Goal: Find specific page/section: Find specific page/section

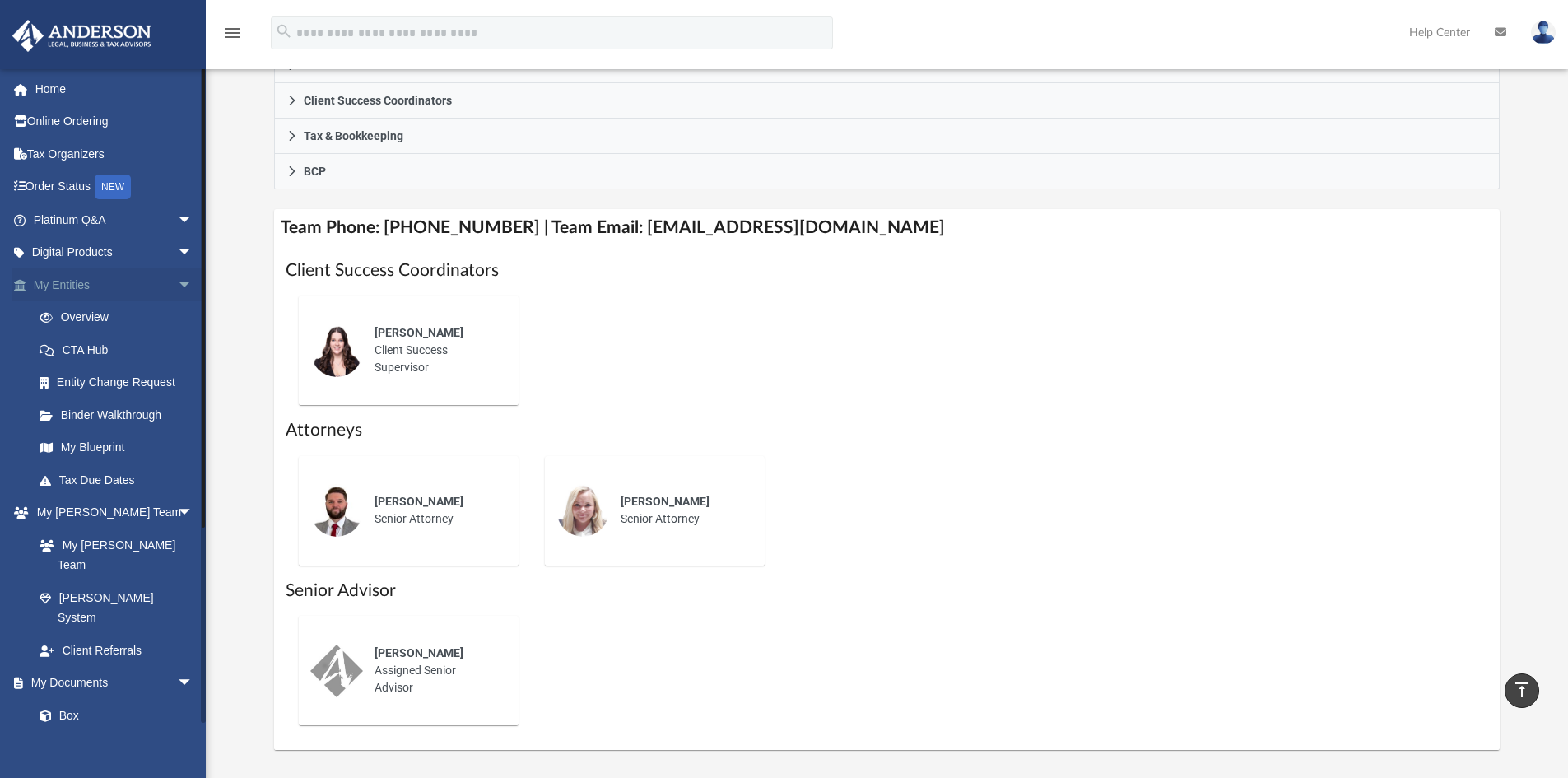
click at [104, 287] on link "My Entities arrow_drop_down" at bounding box center [115, 284] width 206 height 33
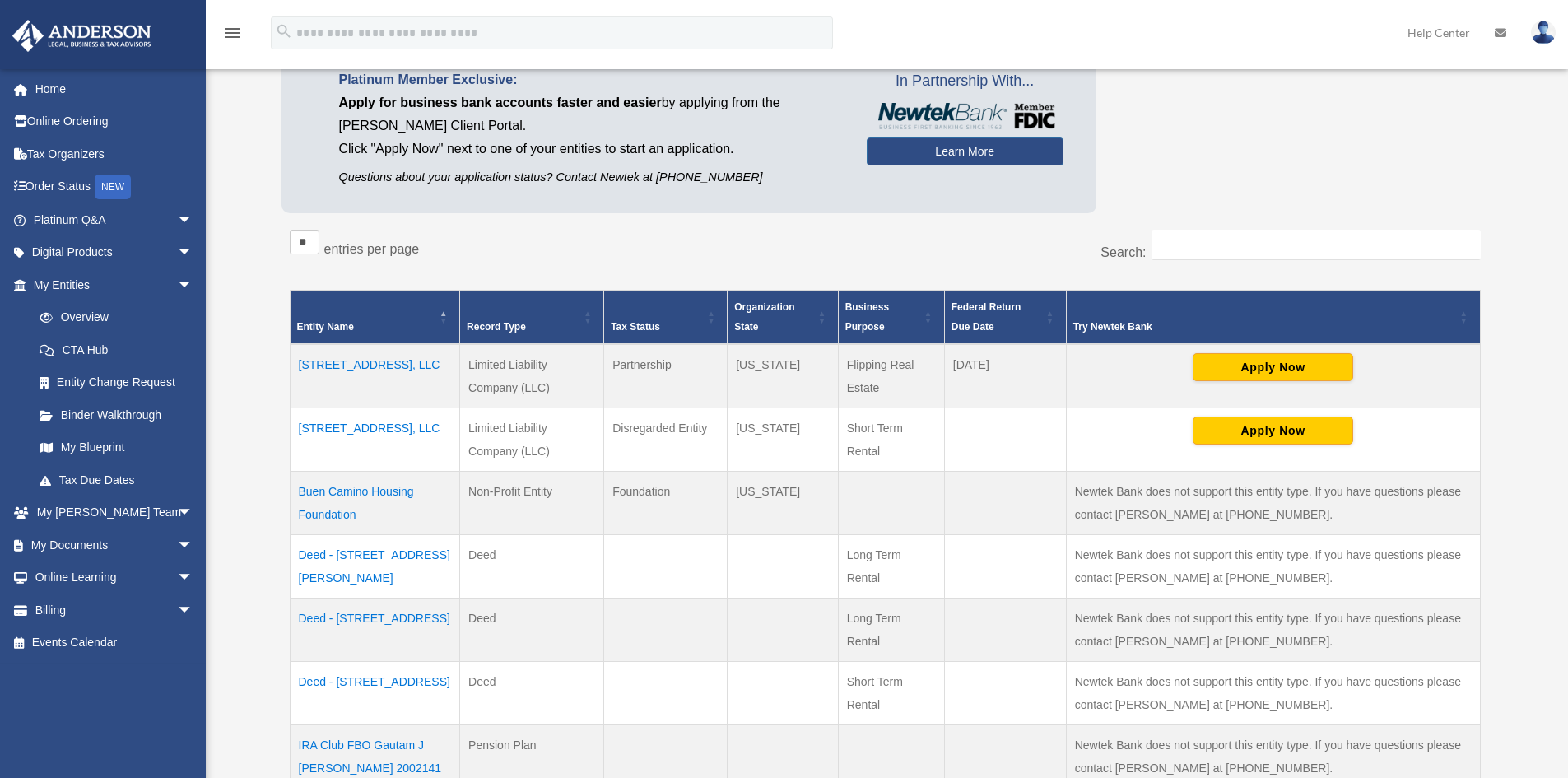
scroll to position [165, 0]
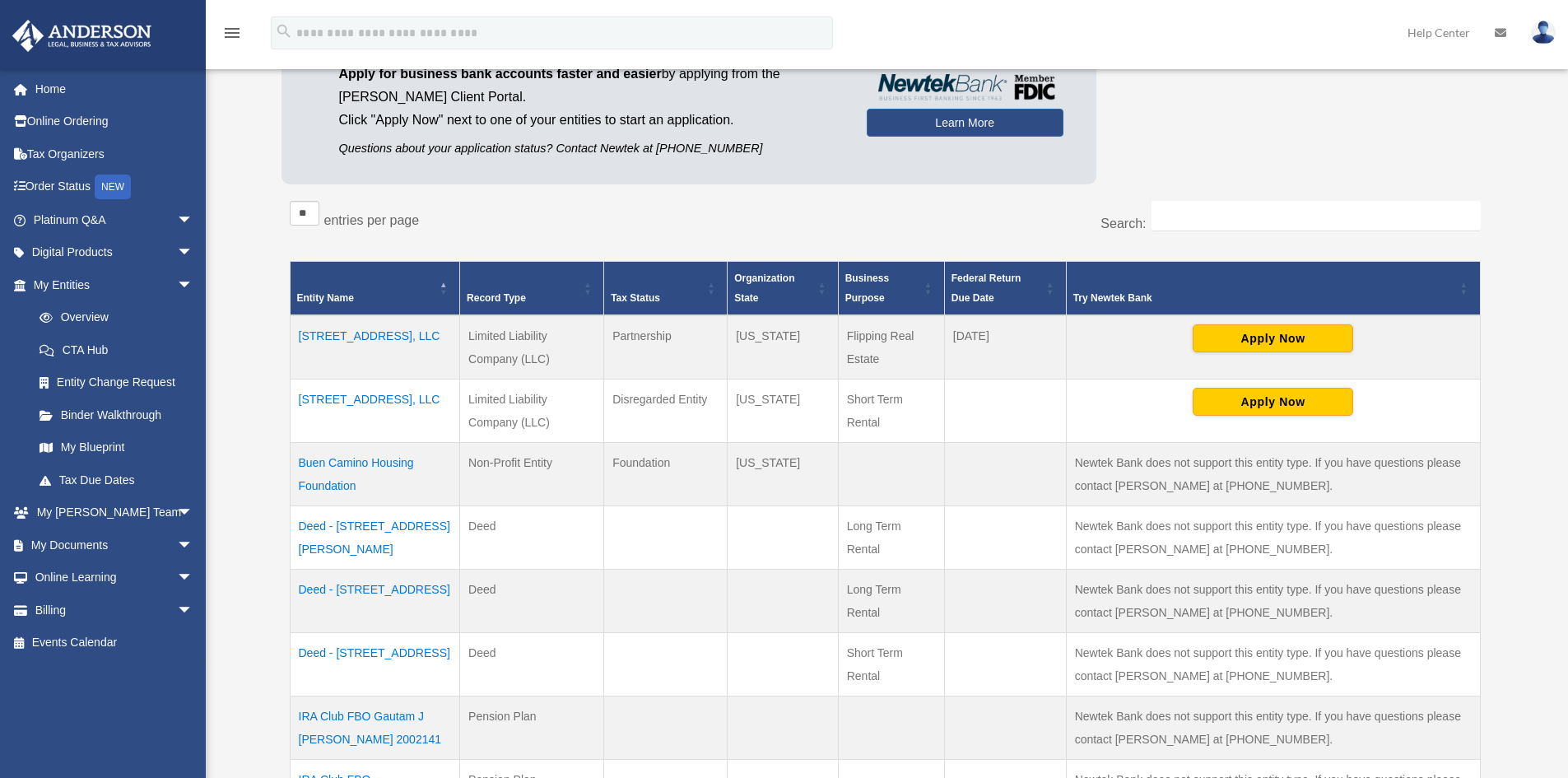
click at [345, 334] on td "1380 Middle Swamp Rd, LLC" at bounding box center [375, 347] width 170 height 64
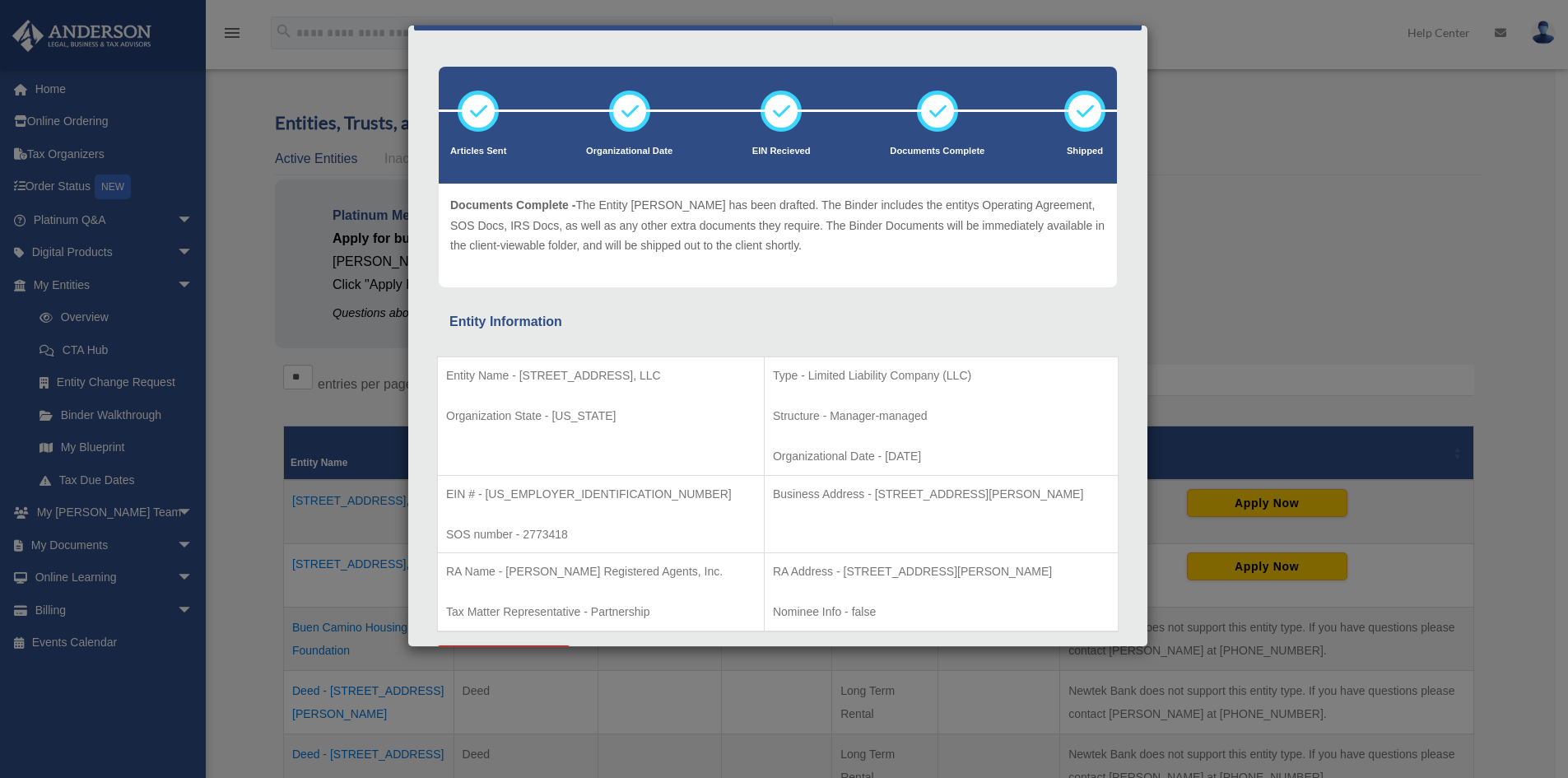
scroll to position [0, 0]
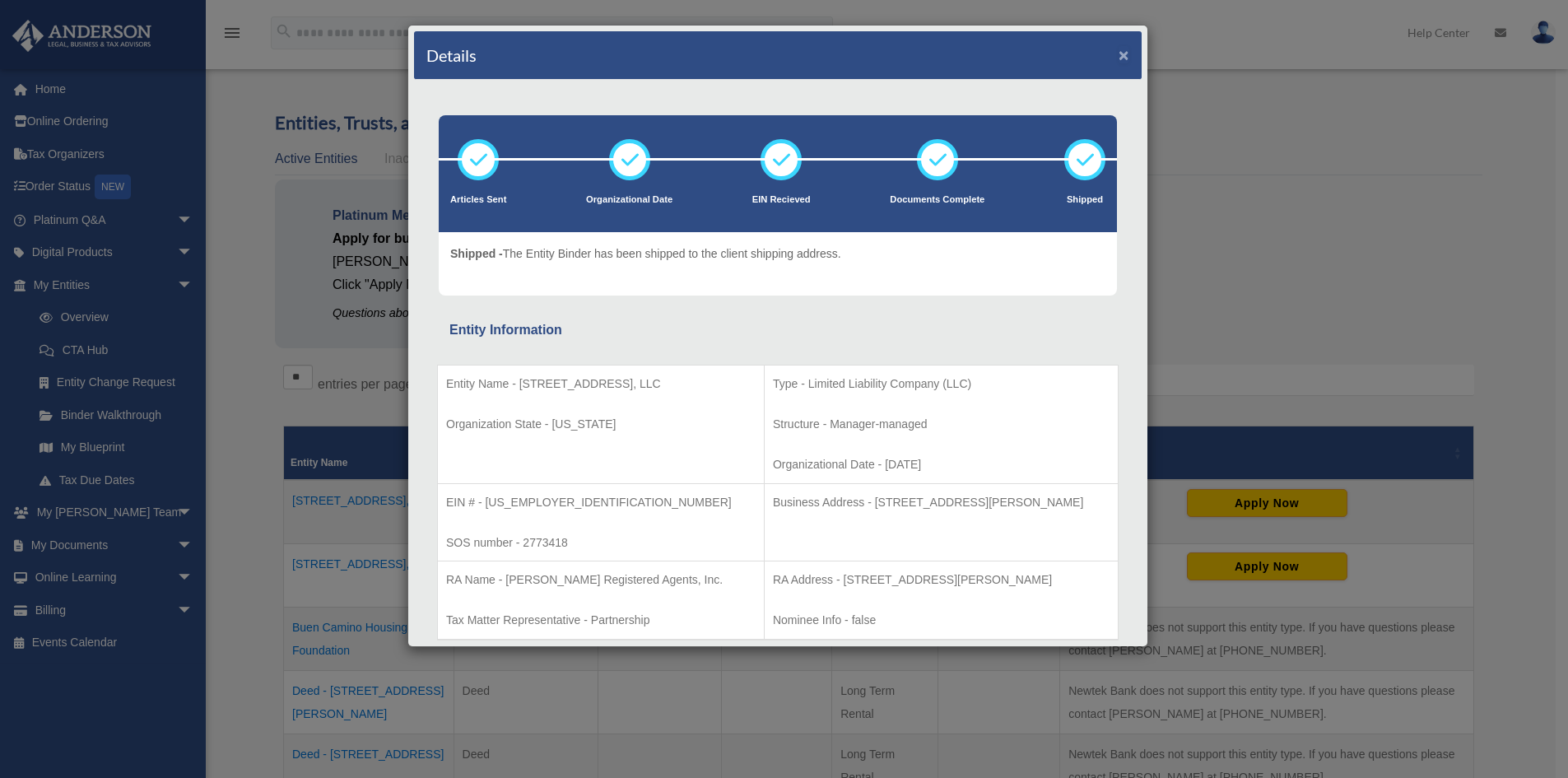
click at [1118, 55] on button "×" at bounding box center [1123, 55] width 10 height 17
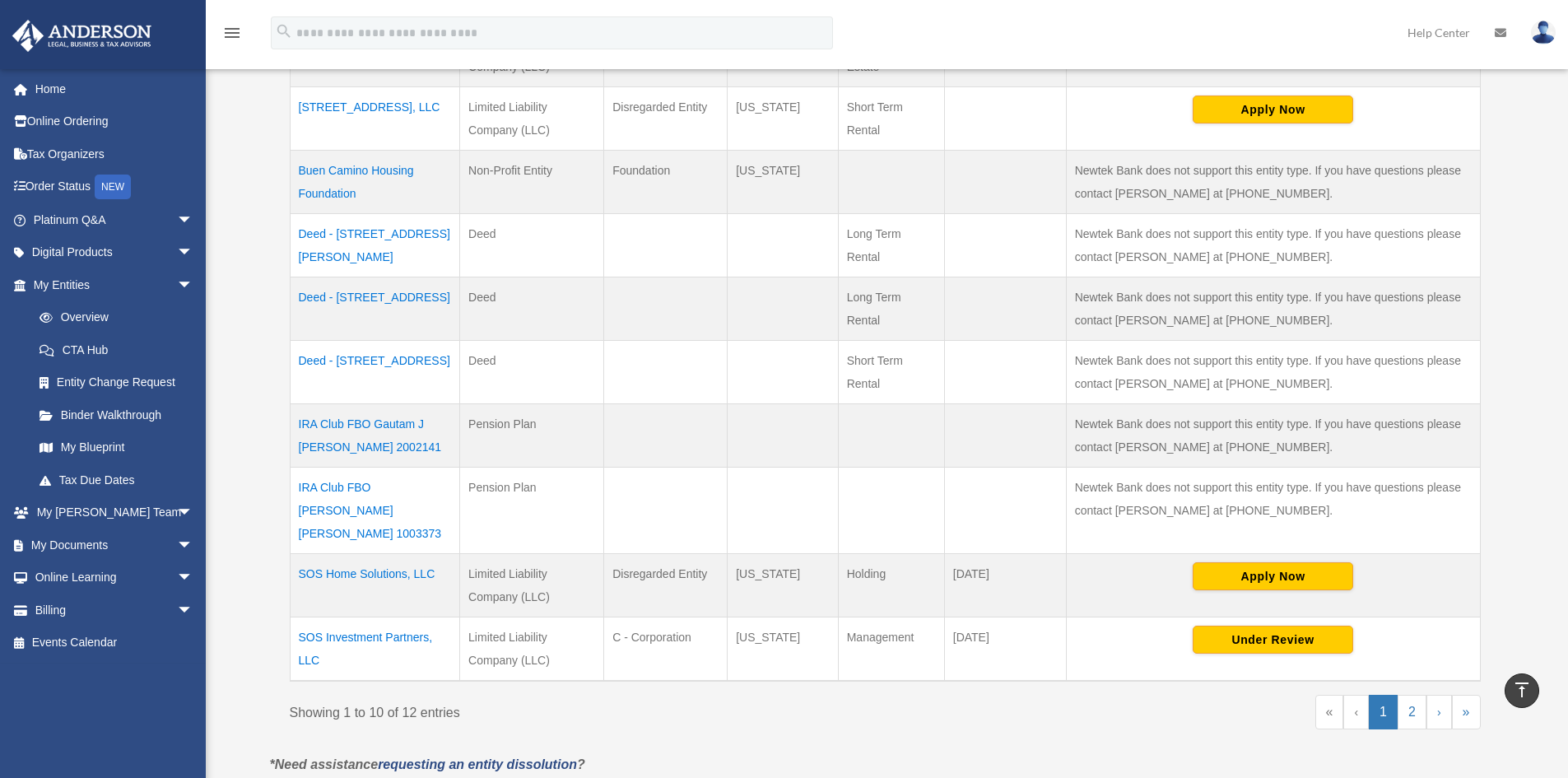
scroll to position [494, 0]
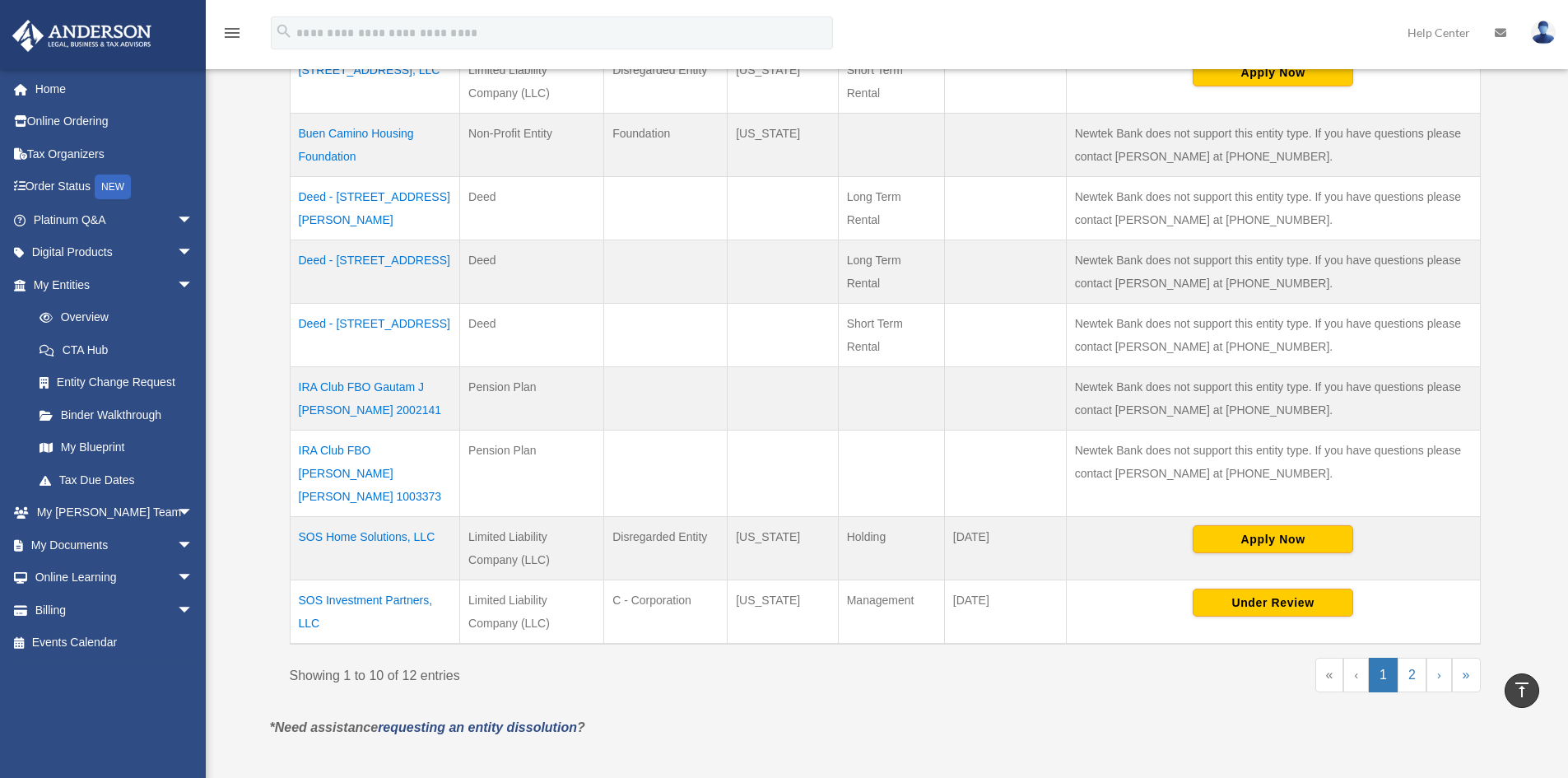
click at [330, 394] on td "IRA Club FBO Gautam J Desai IRA 2002141" at bounding box center [375, 398] width 170 height 63
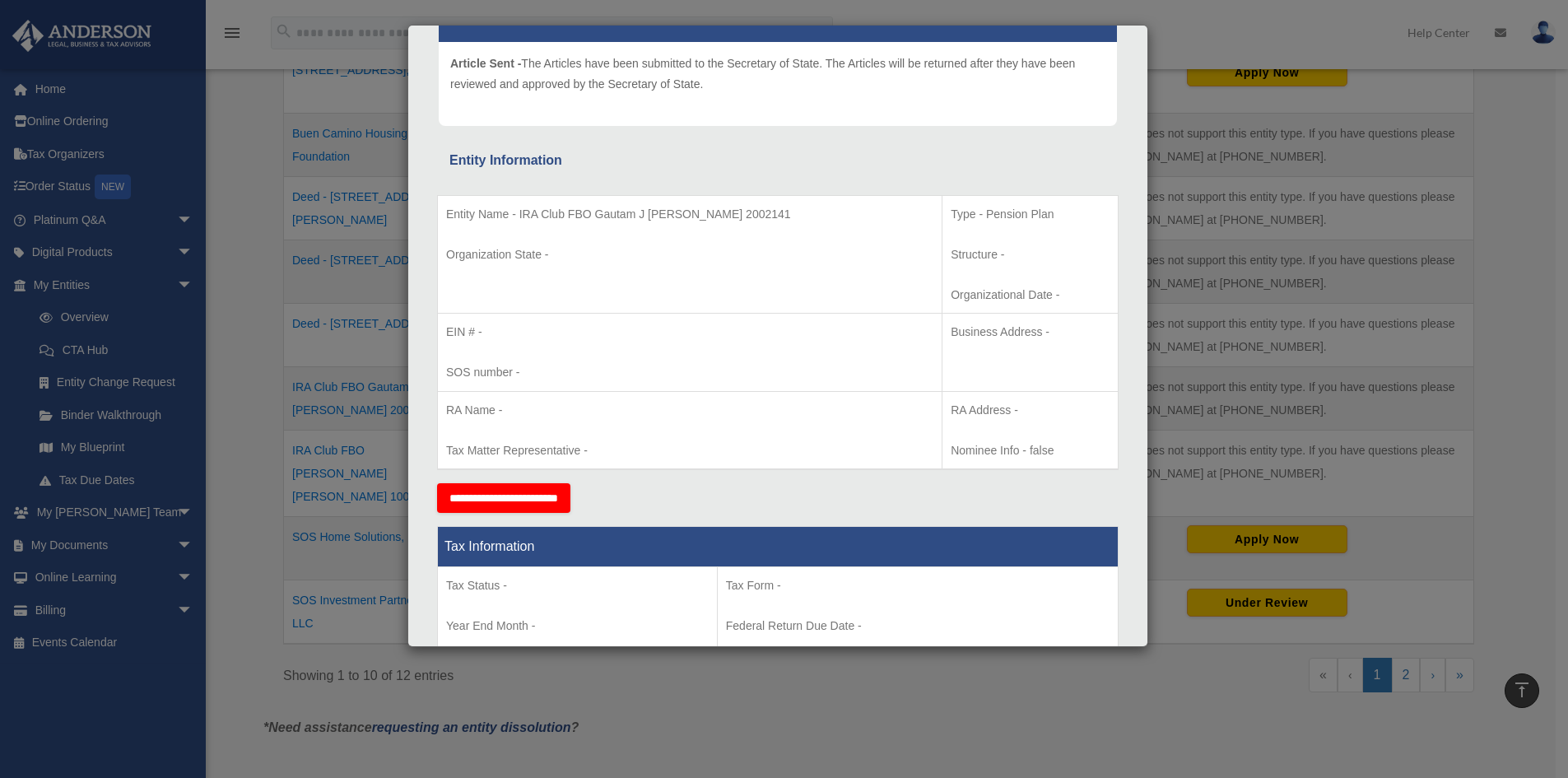
scroll to position [0, 0]
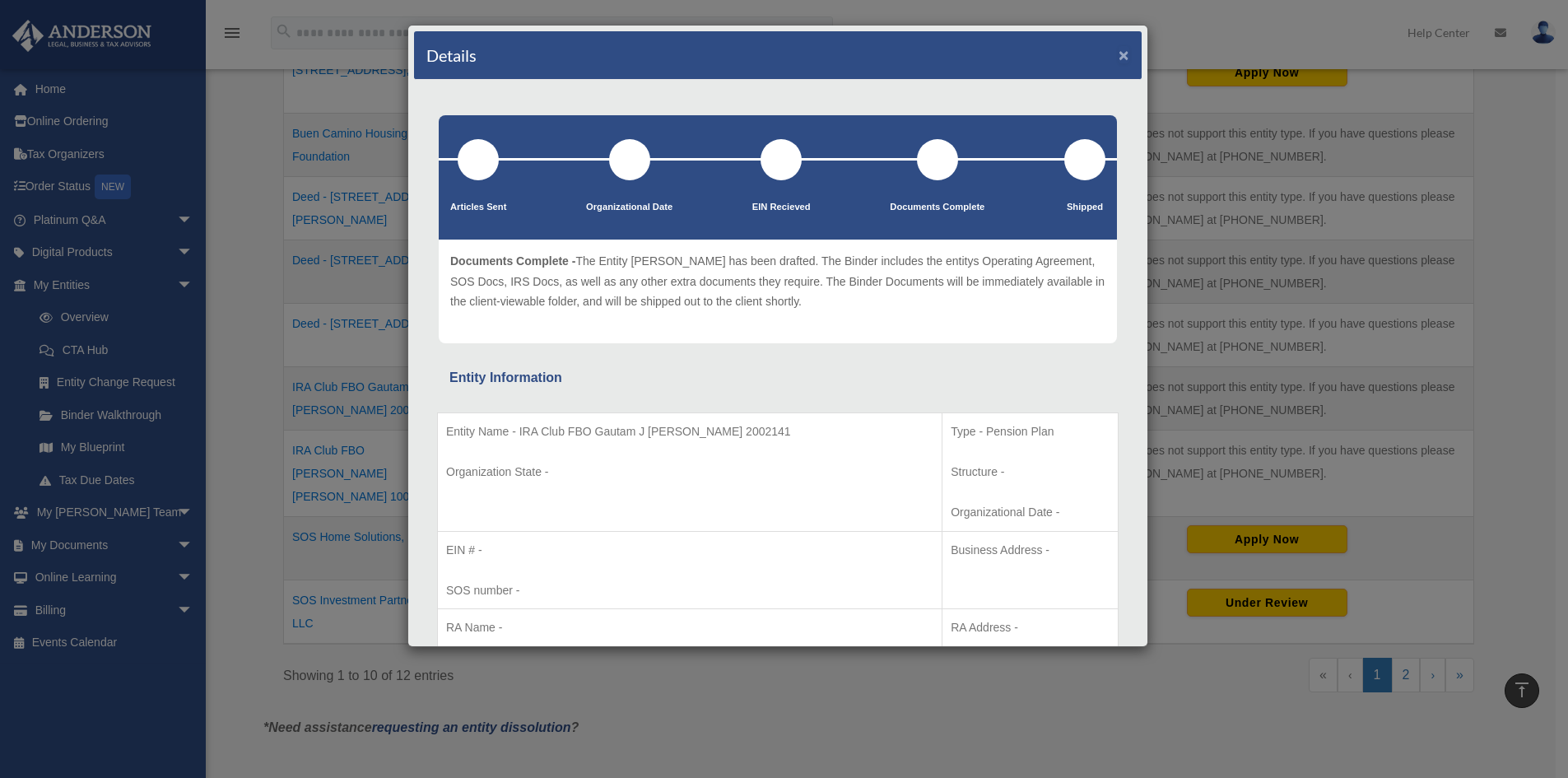
click at [1118, 48] on button "×" at bounding box center [1123, 55] width 10 height 17
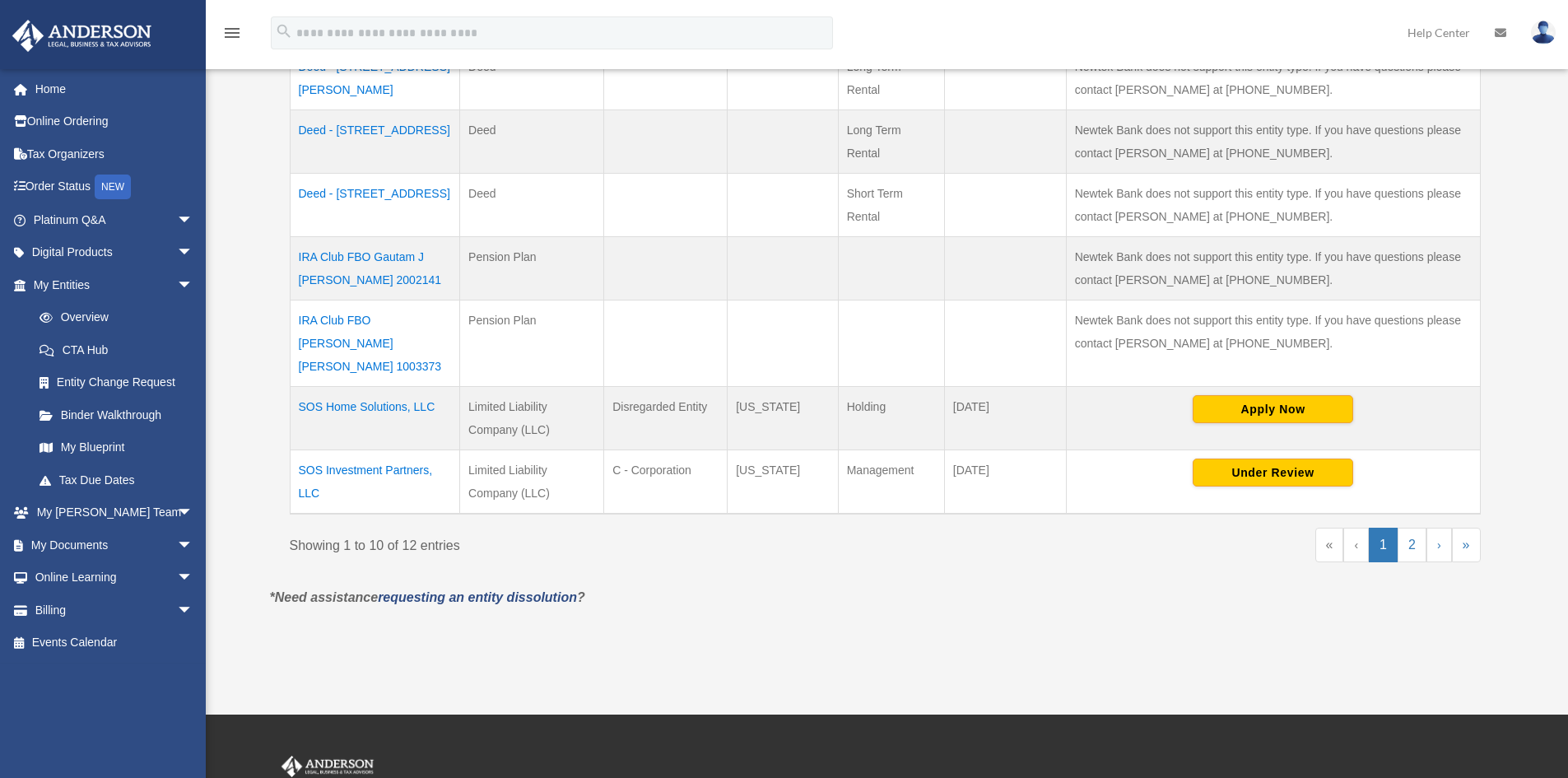
scroll to position [658, 0]
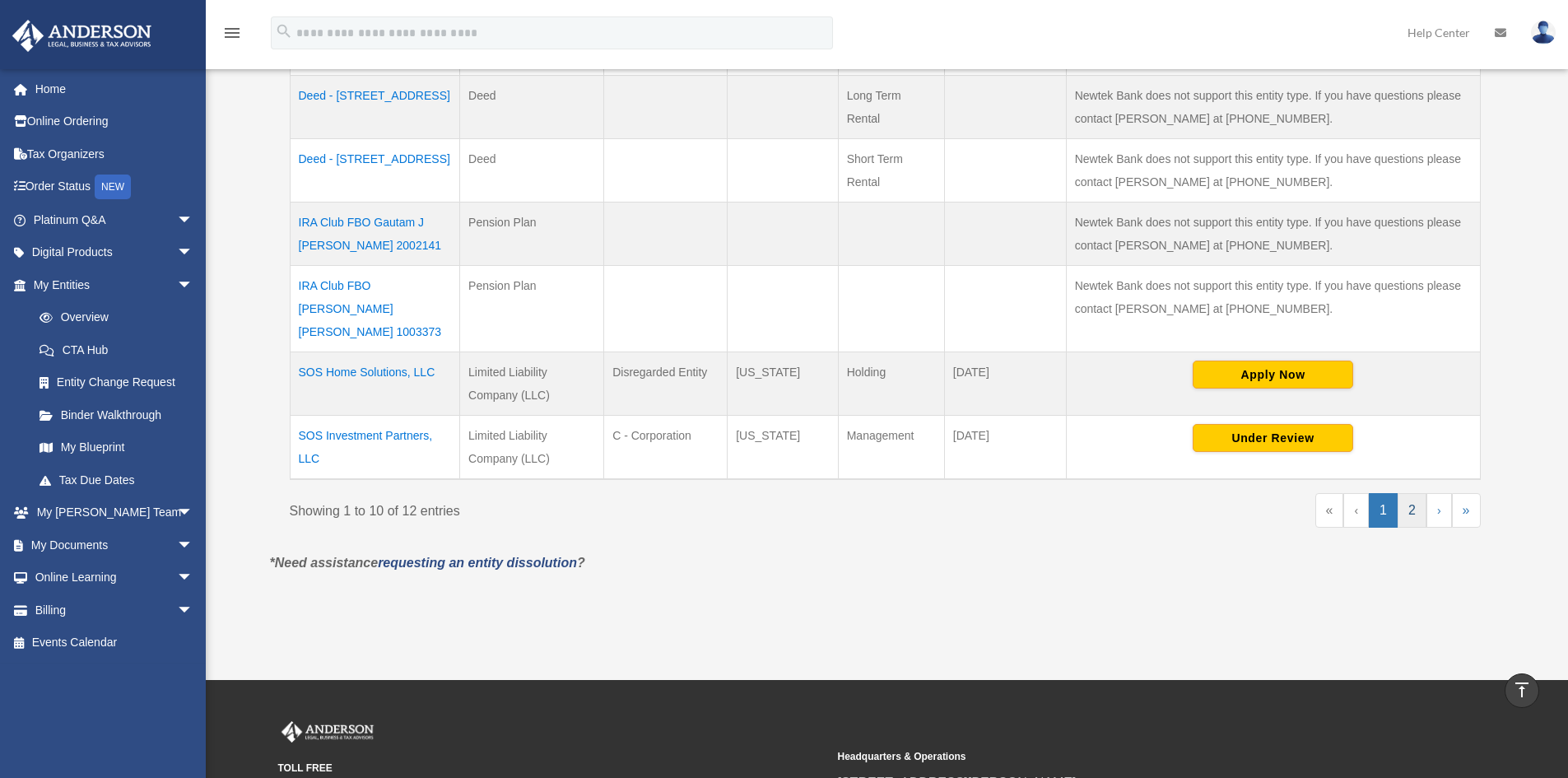
click at [1414, 493] on link "2" at bounding box center [1412, 510] width 28 height 35
